Goal: Task Accomplishment & Management: Use online tool/utility

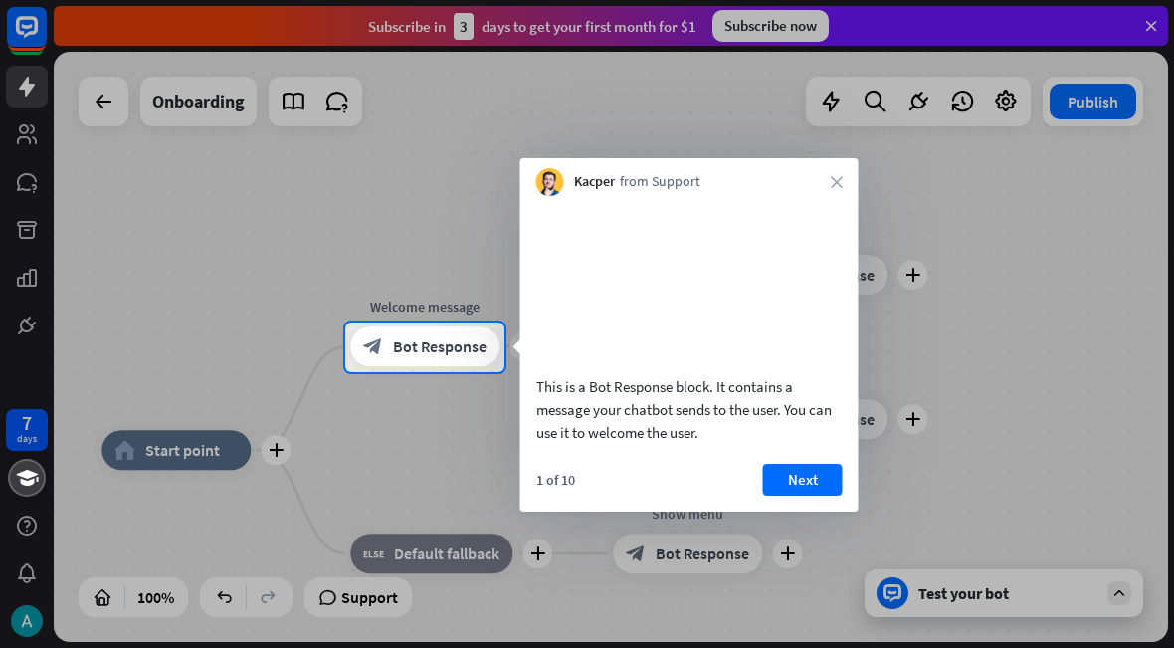
click at [831, 183] on icon "close" at bounding box center [837, 182] width 12 height 12
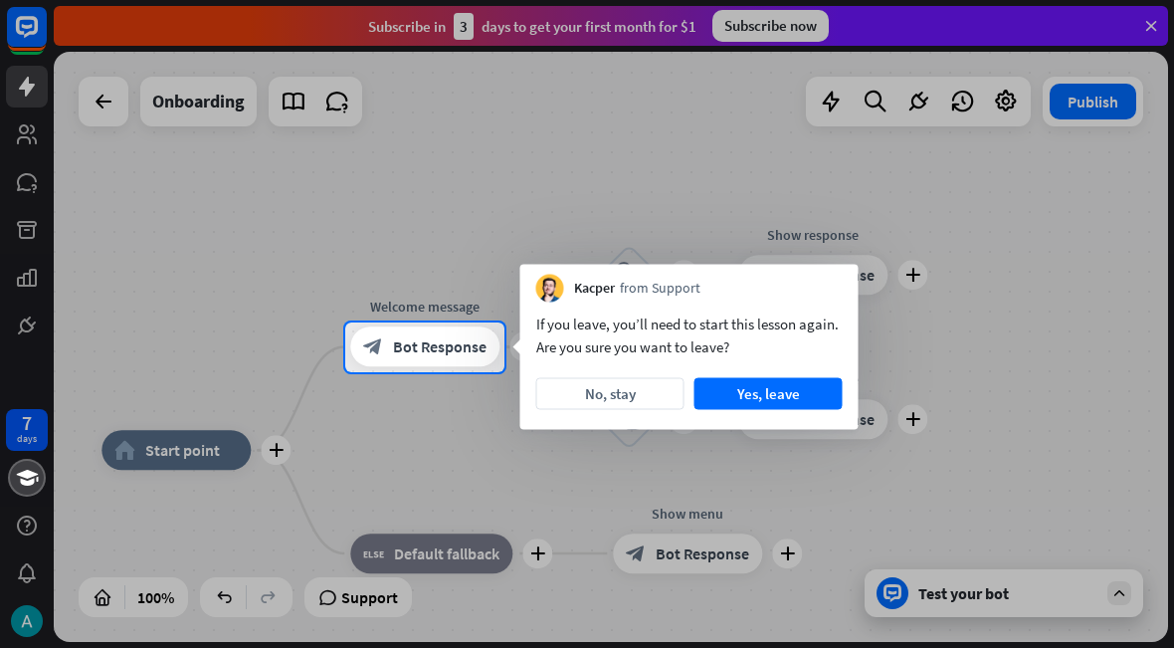
click at [654, 392] on button "No, stay" at bounding box center [610, 394] width 148 height 32
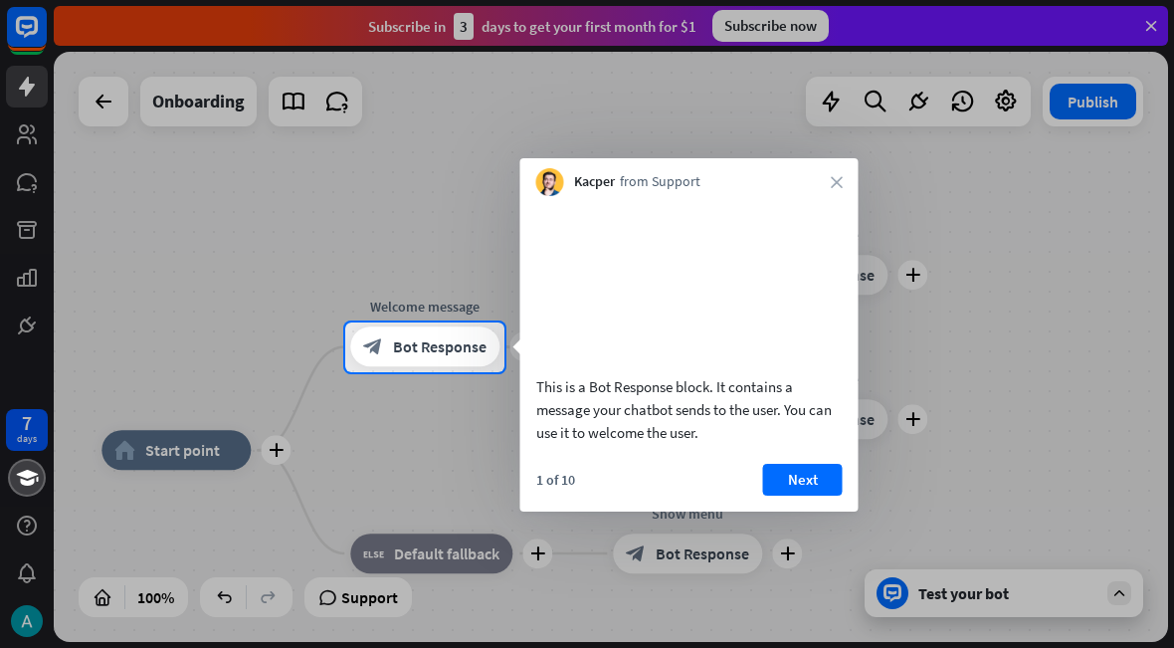
click at [831, 185] on icon "close" at bounding box center [837, 182] width 12 height 12
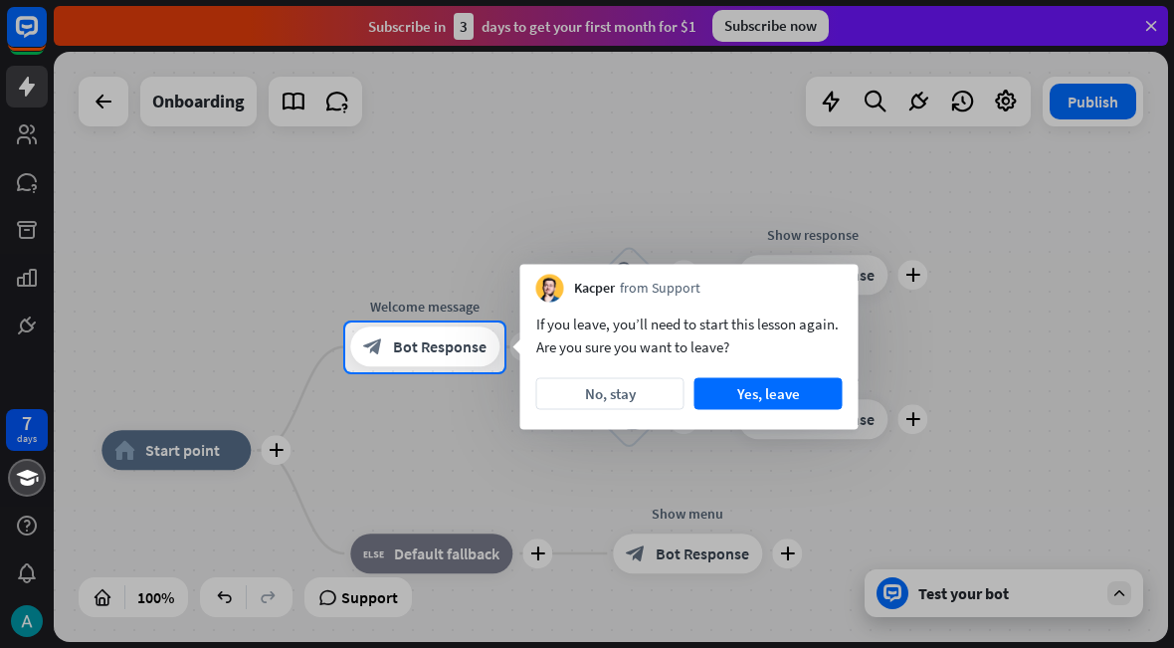
click at [782, 404] on button "Yes, leave" at bounding box center [769, 394] width 148 height 32
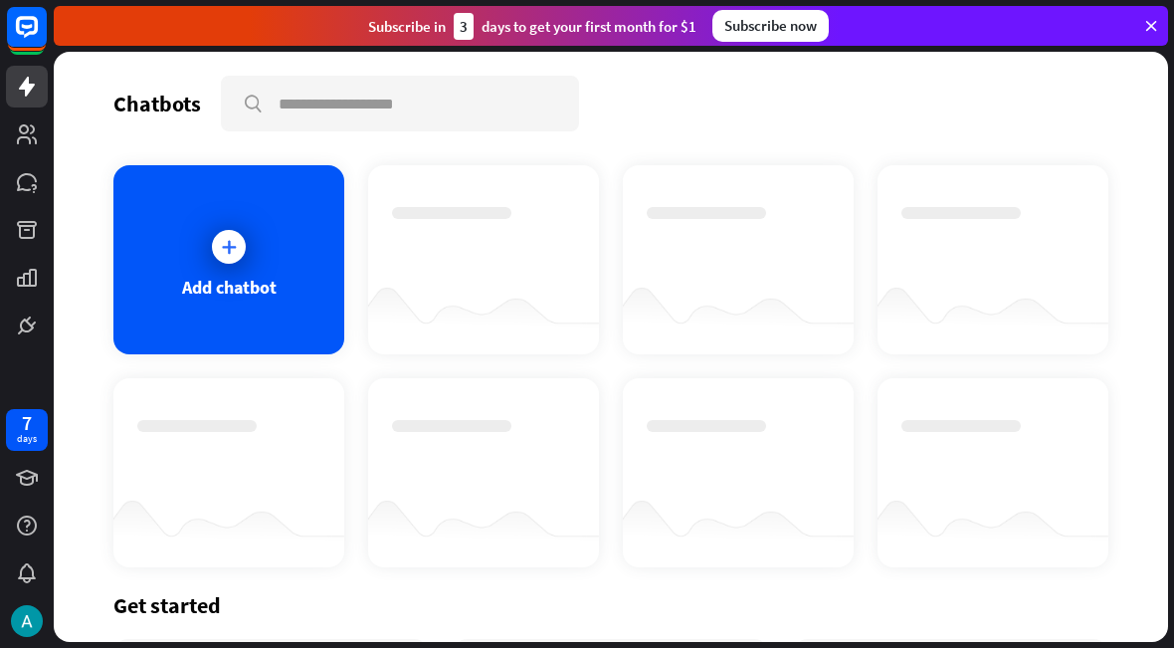
click at [236, 243] on icon at bounding box center [229, 247] width 20 height 20
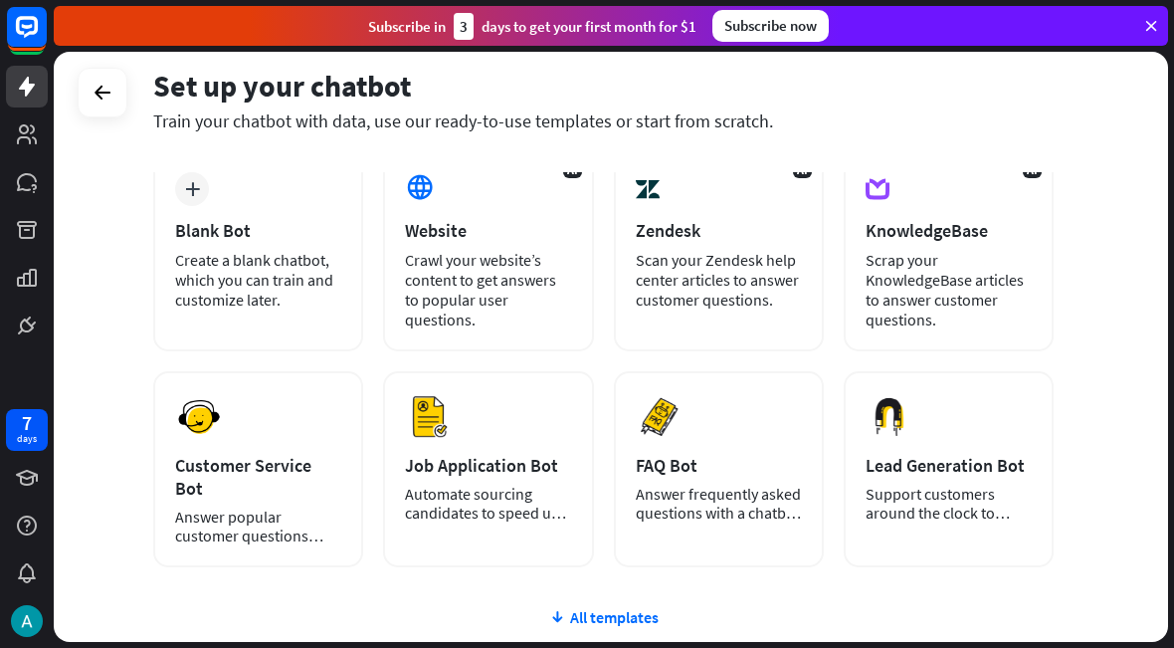
scroll to position [110, 0]
click at [968, 310] on div "Scrap your KnowledgeBase articles to answer customer questions." at bounding box center [949, 291] width 166 height 80
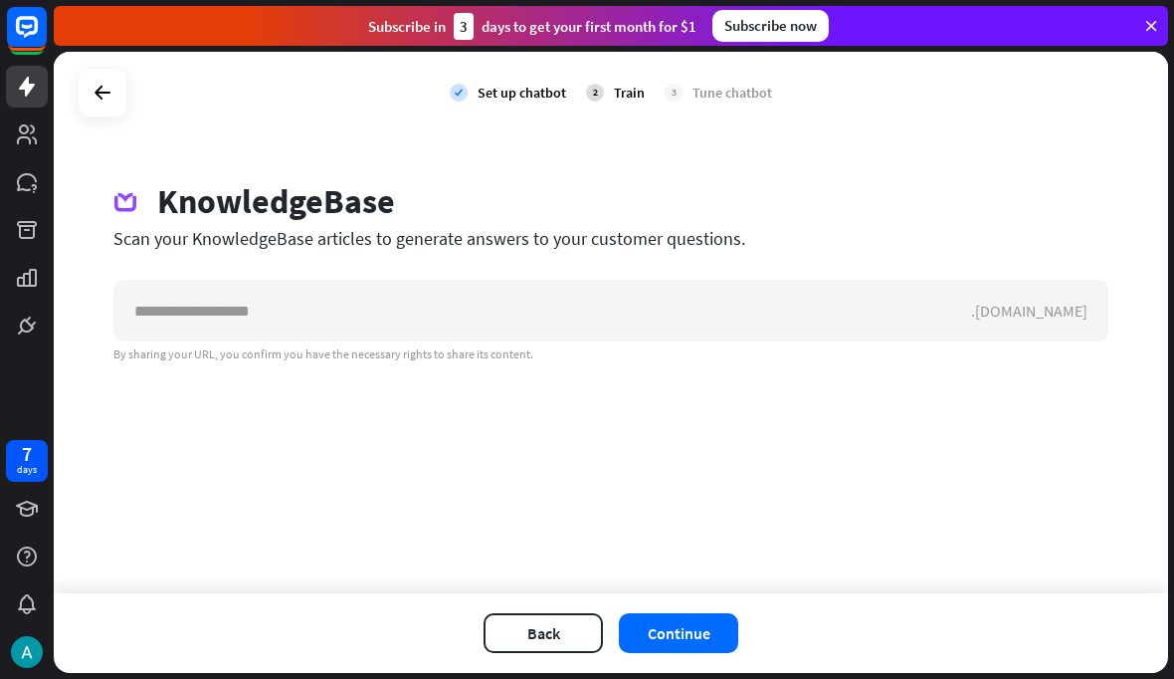
click at [104, 97] on icon at bounding box center [103, 93] width 24 height 24
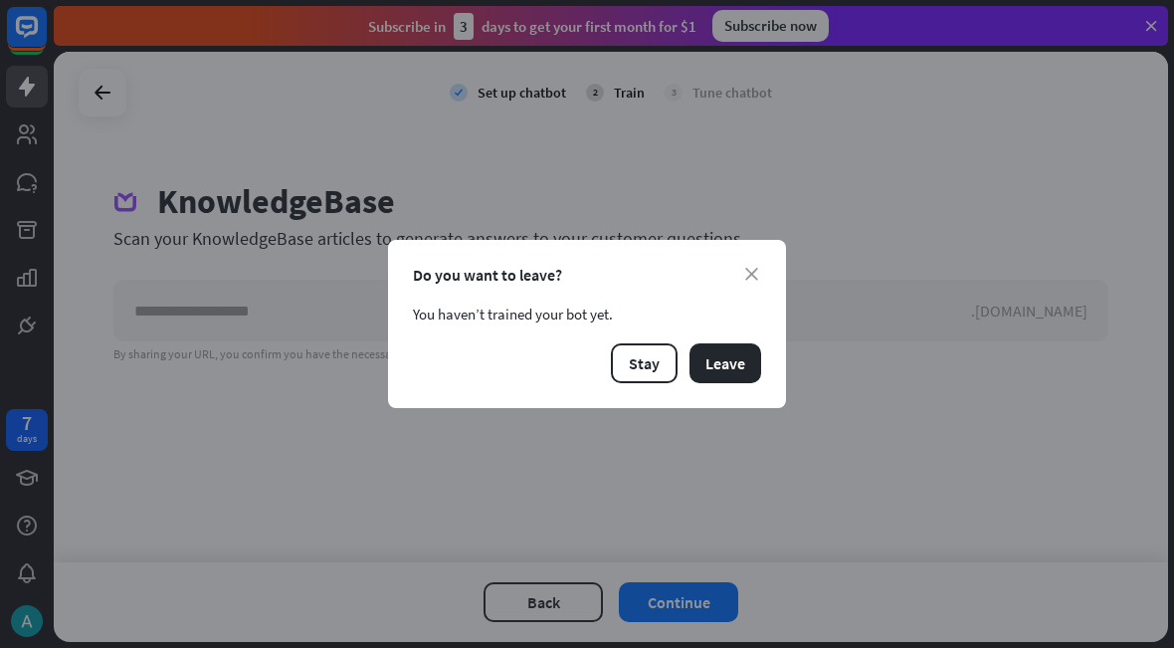
click at [734, 369] on button "Leave" at bounding box center [726, 363] width 72 height 40
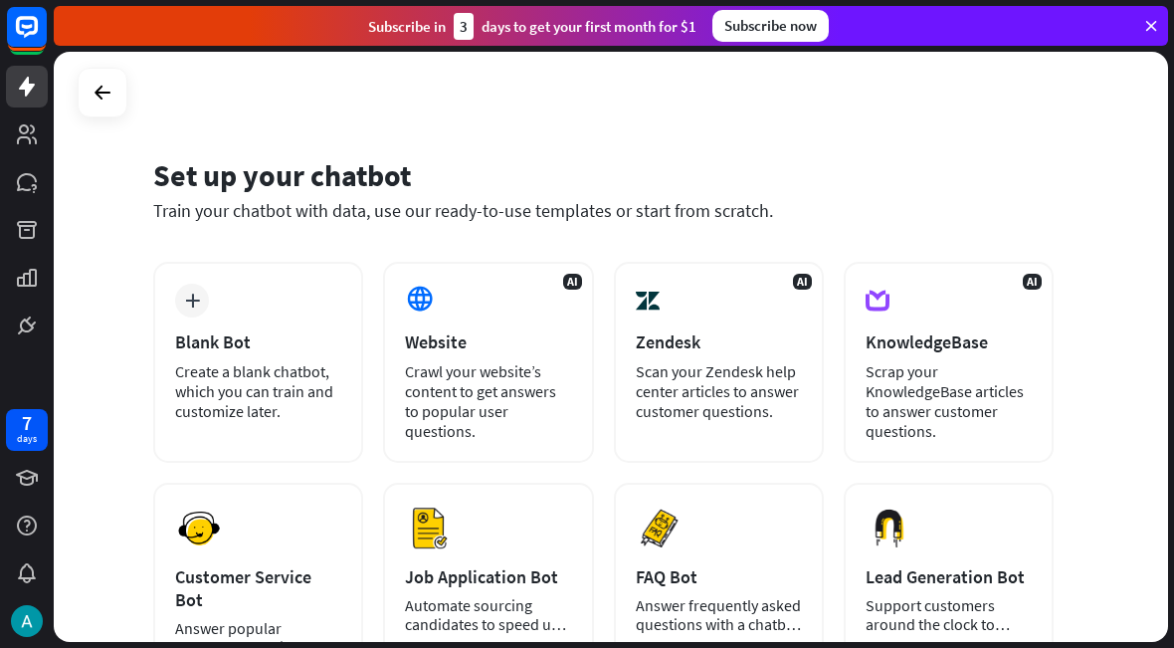
click at [193, 292] on div "plus" at bounding box center [192, 301] width 34 height 34
